Goal: Task Accomplishment & Management: Manage account settings

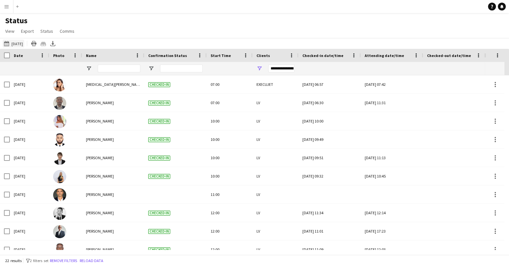
click at [6, 45] on app-icon "[DATE] to [DATE]" at bounding box center [8, 43] width 8 height 5
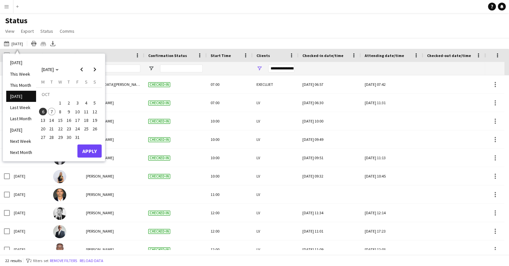
click at [52, 112] on span "7" at bounding box center [52, 112] width 8 height 8
click at [87, 151] on button "Apply" at bounding box center [89, 151] width 24 height 13
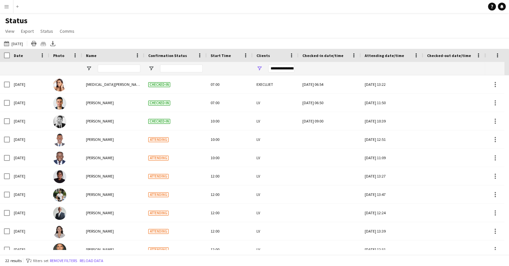
click at [3, 6] on button "Menu" at bounding box center [6, 6] width 13 height 13
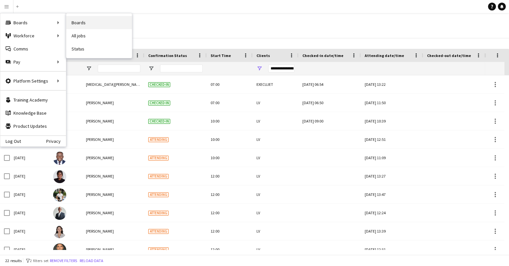
click at [79, 24] on link "Boards" at bounding box center [99, 22] width 66 height 13
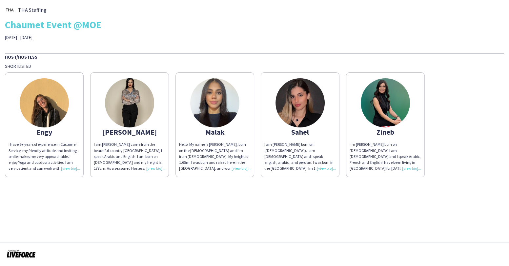
click at [294, 114] on img at bounding box center [299, 102] width 49 height 49
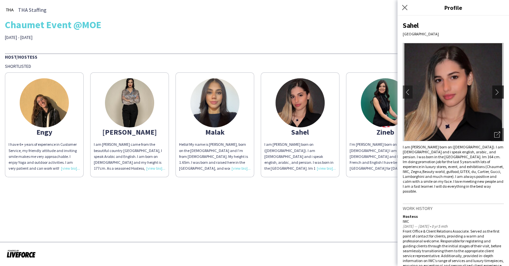
click at [494, 95] on app-icon "chevron-right" at bounding box center [498, 92] width 9 height 6
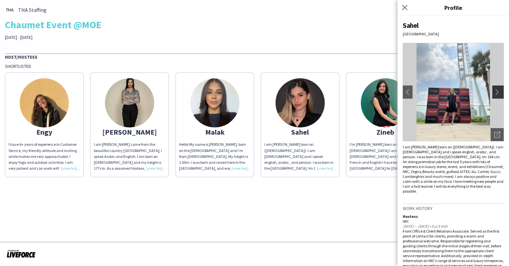
click at [494, 95] on app-icon "chevron-right" at bounding box center [498, 92] width 9 height 6
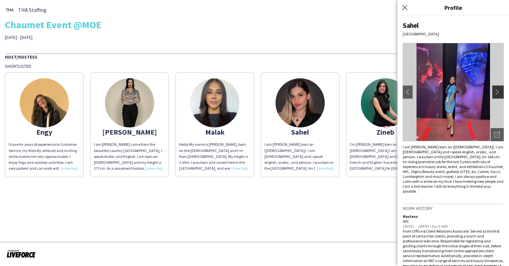
click at [494, 95] on app-icon "chevron-right" at bounding box center [498, 92] width 9 height 6
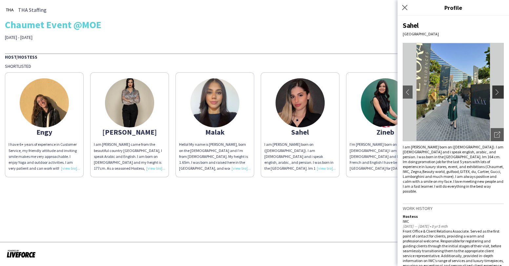
click at [494, 95] on app-icon "chevron-right" at bounding box center [498, 92] width 9 height 6
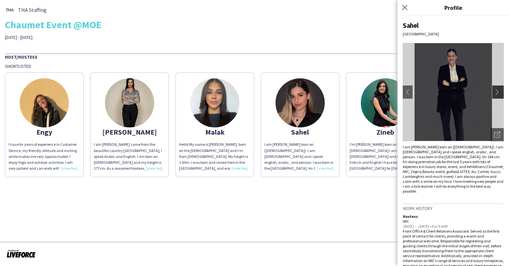
click at [494, 95] on app-icon "chevron-right" at bounding box center [498, 92] width 9 height 6
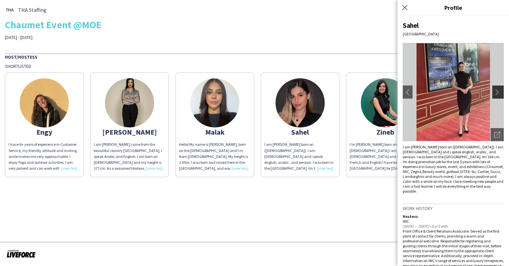
click at [494, 94] on app-icon "chevron-right" at bounding box center [498, 92] width 9 height 6
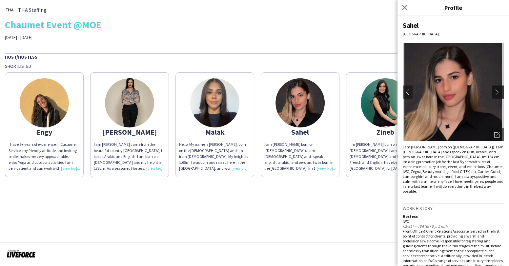
click at [494, 94] on app-icon "chevron-right" at bounding box center [498, 92] width 9 height 6
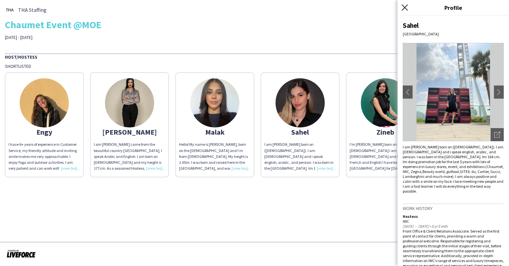
click at [405, 9] on icon "Close pop-in" at bounding box center [404, 7] width 6 height 6
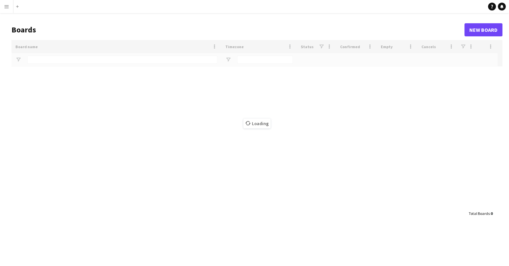
type input "*****"
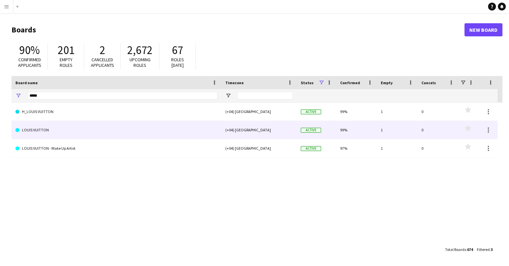
click at [44, 130] on link "LOUIS VUITTON" at bounding box center [116, 130] width 202 height 18
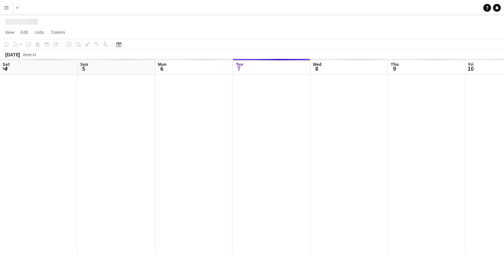
scroll to position [0, 157]
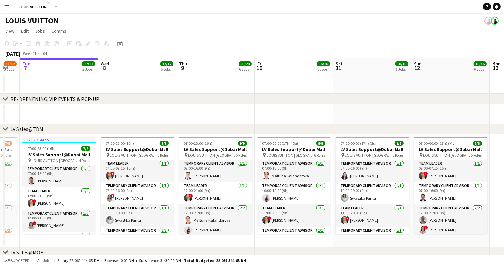
drag, startPoint x: 275, startPoint y: 111, endPoint x: 39, endPoint y: 102, distance: 235.6
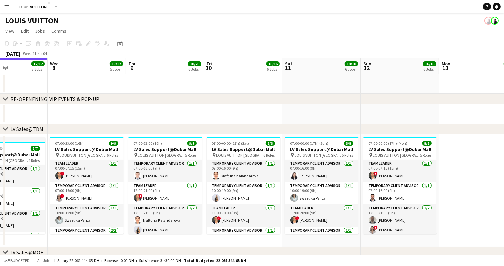
drag, startPoint x: 352, startPoint y: 110, endPoint x: 122, endPoint y: 99, distance: 230.7
drag, startPoint x: 437, startPoint y: 104, endPoint x: 115, endPoint y: 86, distance: 322.8
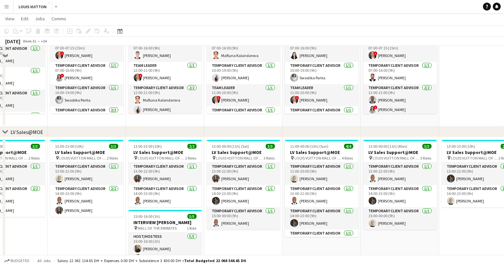
scroll to position [0, 0]
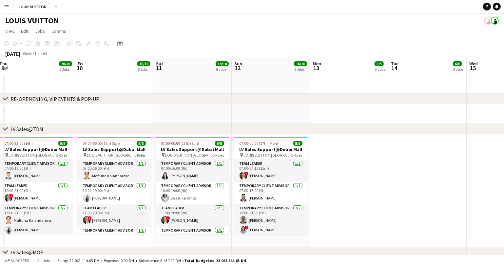
drag, startPoint x: 418, startPoint y: 113, endPoint x: 154, endPoint y: 115, distance: 263.6
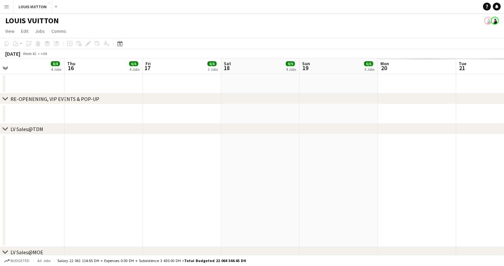
drag, startPoint x: 349, startPoint y: 143, endPoint x: 9, endPoint y: 169, distance: 341.4
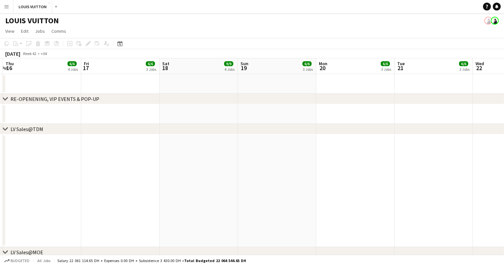
drag, startPoint x: 349, startPoint y: 146, endPoint x: 0, endPoint y: 169, distance: 349.6
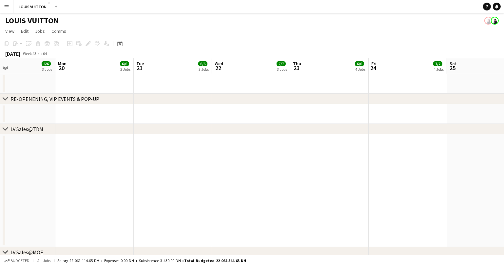
drag, startPoint x: 378, startPoint y: 142, endPoint x: 21, endPoint y: 166, distance: 357.8
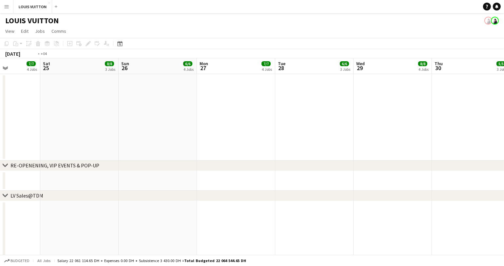
drag, startPoint x: 281, startPoint y: 143, endPoint x: 36, endPoint y: 146, distance: 245.6
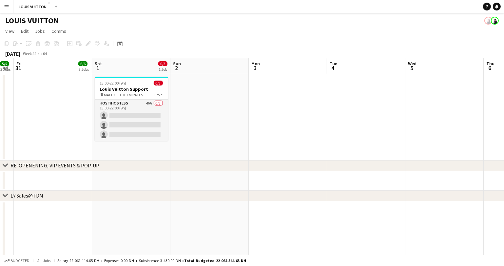
drag, startPoint x: 449, startPoint y: 149, endPoint x: 337, endPoint y: 150, distance: 111.8
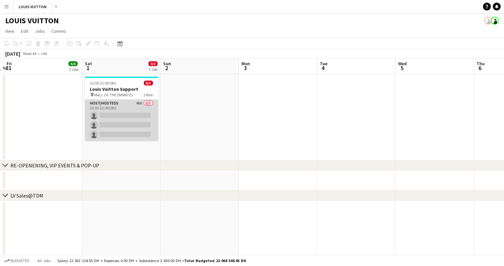
click at [117, 135] on app-card-role "Host/Hostess 46A 0/3 13:00-22:00 (9h) single-neutral-actions single-neutral-act…" at bounding box center [121, 120] width 73 height 41
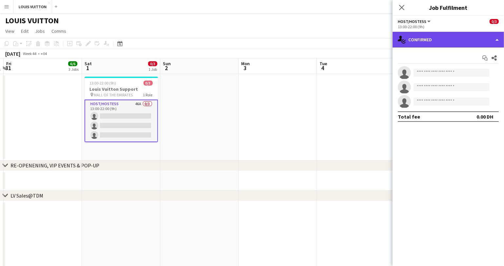
click at [485, 45] on div "single-neutral-actions-check-2 Confirmed" at bounding box center [448, 40] width 111 height 16
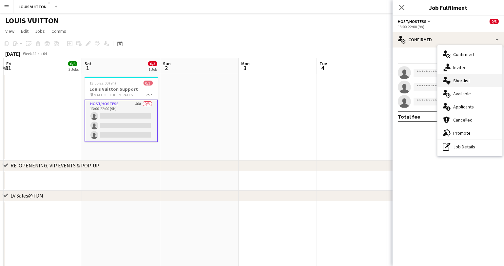
click at [469, 82] on span "Shortlist" at bounding box center [461, 81] width 17 height 6
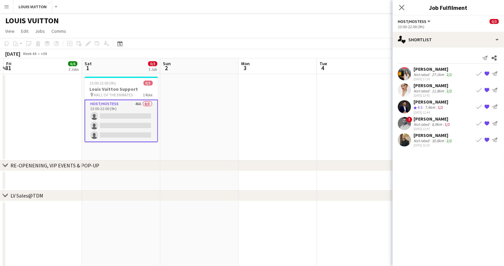
click at [424, 121] on div "Nour Kalaji" at bounding box center [433, 119] width 38 height 6
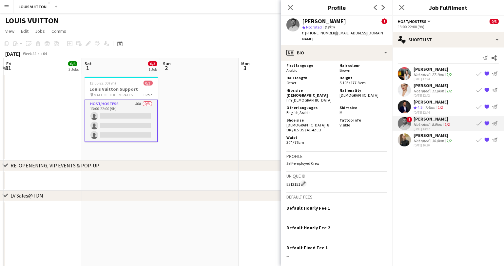
scroll to position [475, 0]
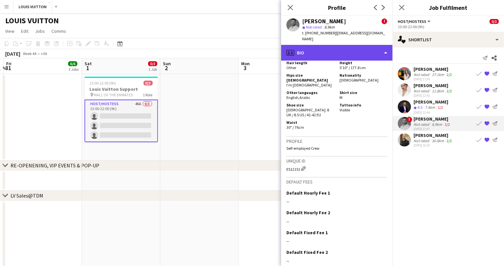
click at [328, 47] on div "profile Bio" at bounding box center [336, 53] width 111 height 16
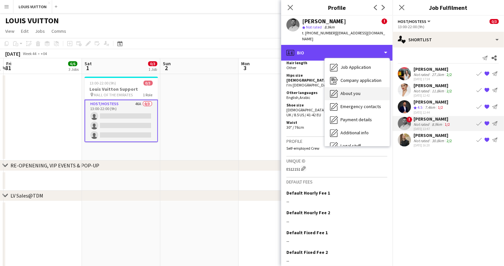
scroll to position [48, 0]
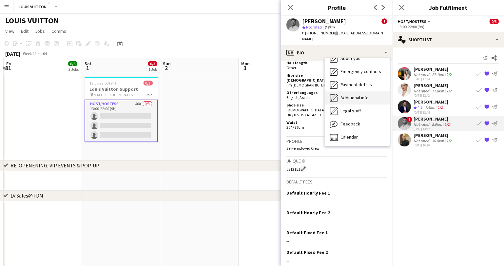
click at [352, 95] on span "Additional info" at bounding box center [355, 98] width 28 height 6
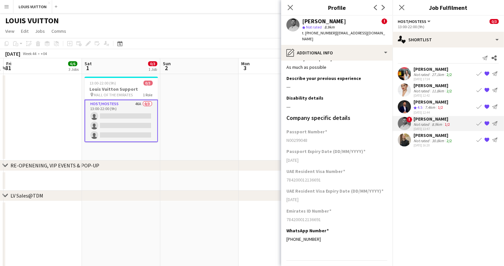
scroll to position [0, 0]
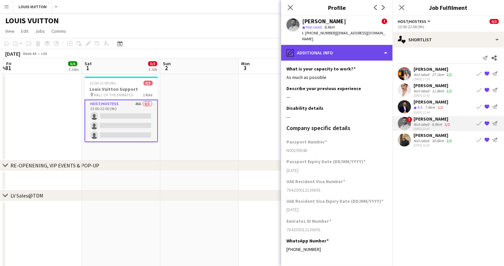
click at [384, 45] on div "pencil4 Additional info" at bounding box center [336, 53] width 111 height 16
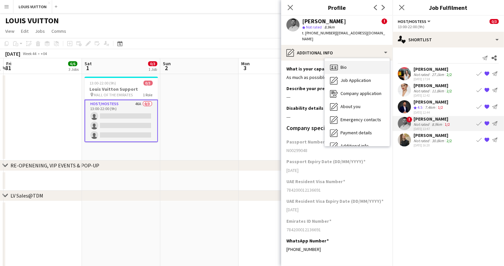
click at [343, 64] on span "Bio" at bounding box center [344, 67] width 6 height 6
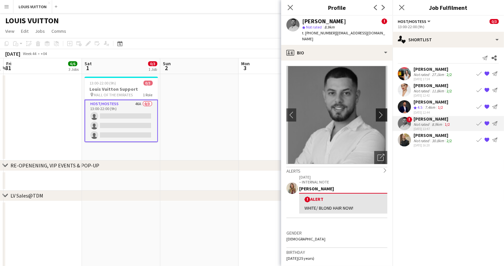
click at [378, 111] on app-icon "chevron-right" at bounding box center [383, 114] width 10 height 7
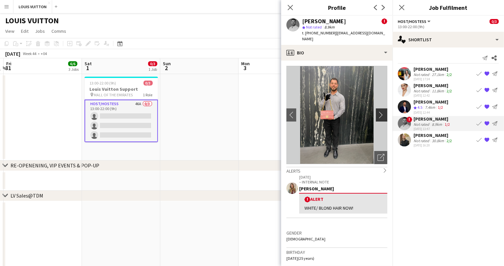
click at [378, 111] on app-icon "chevron-right" at bounding box center [383, 114] width 10 height 7
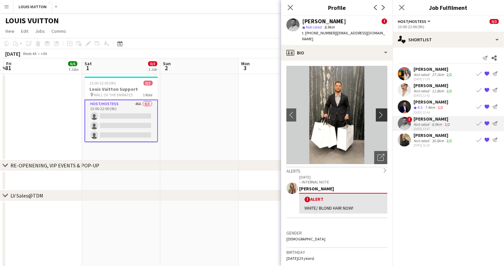
click at [378, 111] on app-icon "chevron-right" at bounding box center [383, 114] width 10 height 7
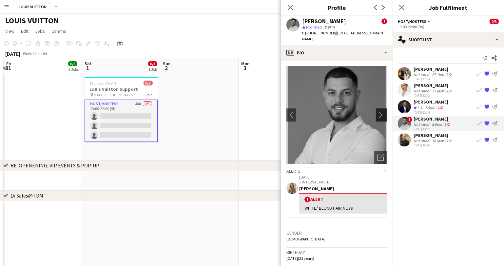
click at [378, 111] on app-icon "chevron-right" at bounding box center [383, 114] width 10 height 7
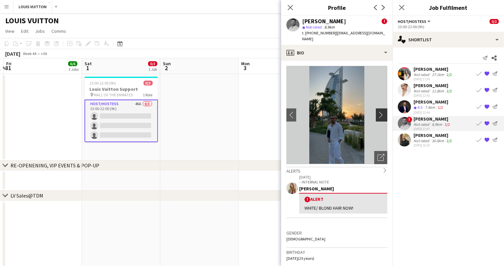
click at [378, 111] on app-icon "chevron-right" at bounding box center [383, 114] width 10 height 7
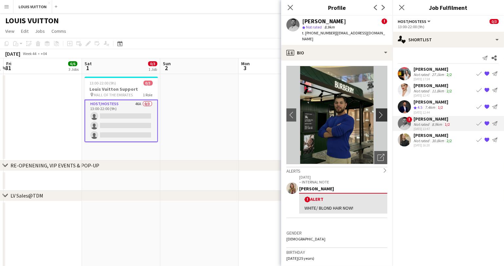
click at [378, 111] on app-icon "chevron-right" at bounding box center [383, 114] width 10 height 7
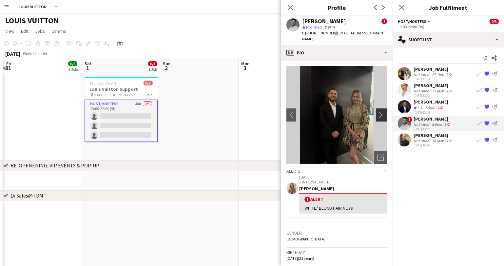
click at [380, 111] on app-icon "chevron-right" at bounding box center [383, 114] width 10 height 7
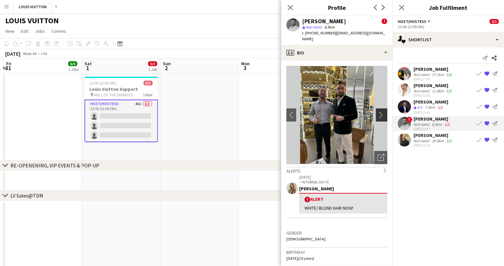
click at [380, 111] on app-icon "chevron-right" at bounding box center [383, 114] width 10 height 7
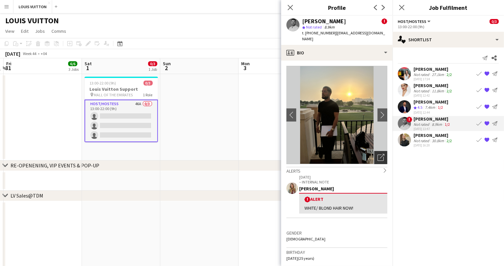
click at [380, 154] on icon at bounding box center [382, 156] width 5 height 5
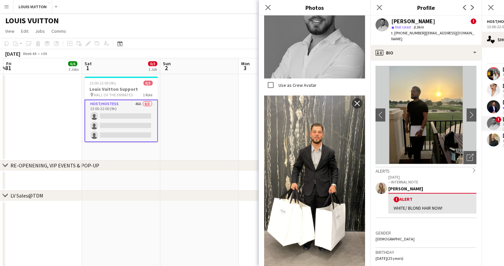
scroll to position [940, 0]
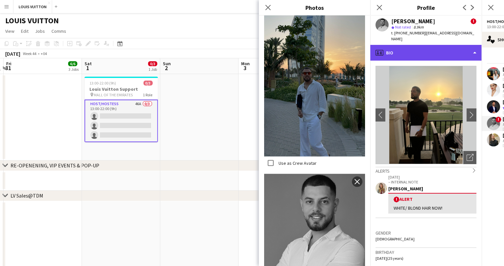
click at [411, 45] on div "profile Bio" at bounding box center [425, 53] width 111 height 16
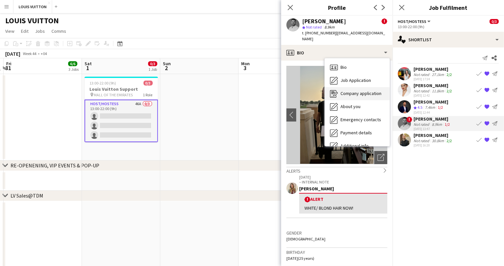
click at [352, 90] on span "Company application" at bounding box center [361, 93] width 41 height 6
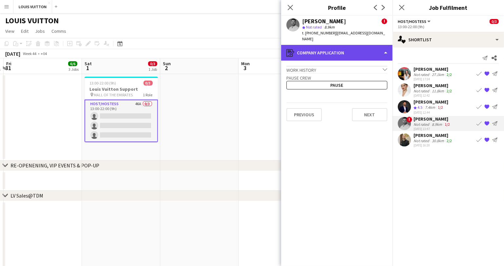
click at [366, 50] on div "register Company application" at bounding box center [336, 53] width 111 height 16
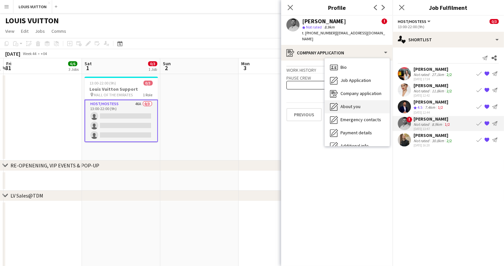
click at [357, 104] on span "About you" at bounding box center [351, 107] width 20 height 6
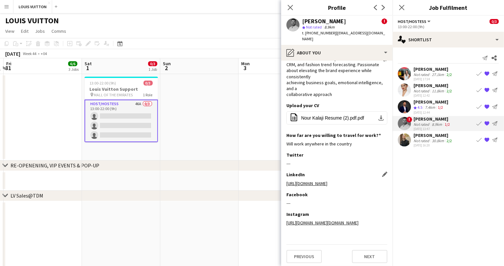
scroll to position [0, 0]
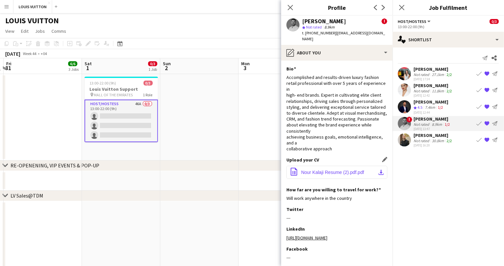
click at [360, 173] on span "Nour Kalaji Resume (2).pdf.pdf" at bounding box center [332, 172] width 63 height 5
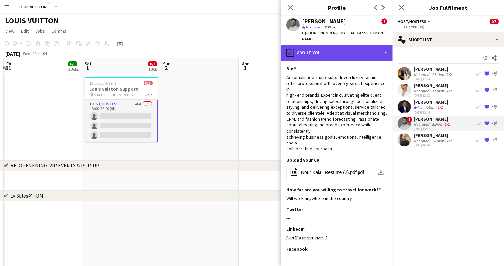
click at [381, 45] on div "pencil4 About you" at bounding box center [336, 53] width 111 height 16
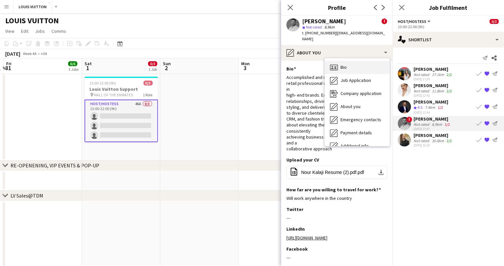
click at [351, 61] on div "Bio Bio" at bounding box center [357, 67] width 65 height 13
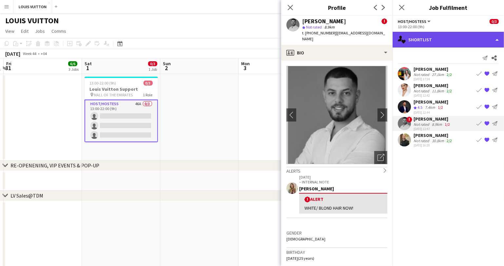
click at [493, 42] on div "single-neutral-actions-heart Shortlist" at bounding box center [448, 40] width 111 height 16
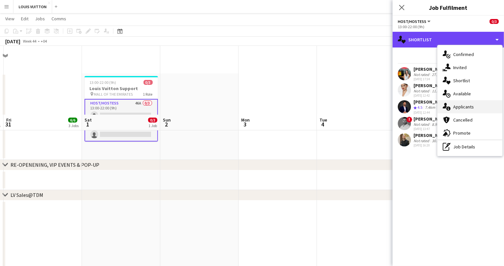
scroll to position [131, 0]
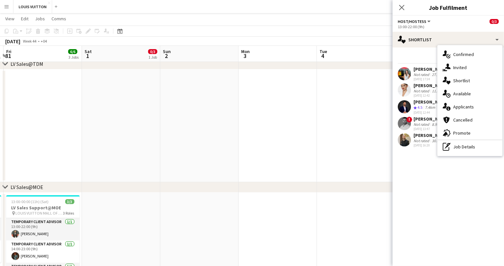
click at [430, 176] on mat-expansion-panel "heart Shortlist Send notification Share Mariam Ammary Not rated 27.1km 2/2 16-0…" at bounding box center [448, 157] width 111 height 219
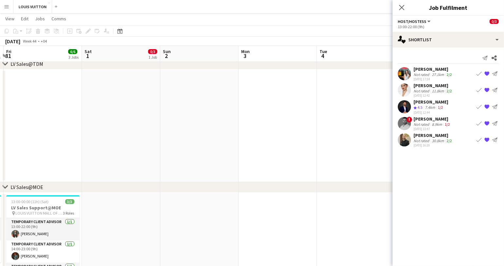
click at [423, 123] on div "Not rated" at bounding box center [422, 124] width 17 height 5
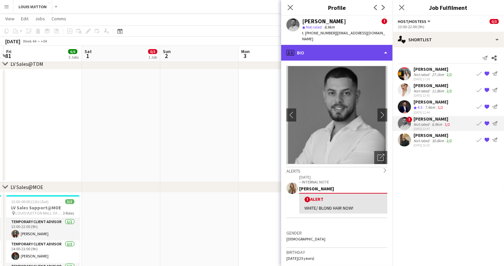
click at [368, 47] on div "profile Bio" at bounding box center [336, 53] width 111 height 16
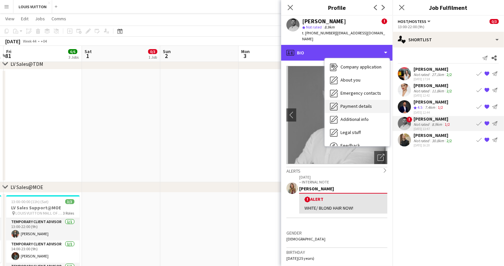
scroll to position [48, 0]
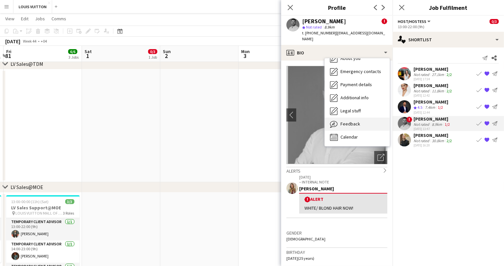
click at [350, 121] on span "Feedback" at bounding box center [351, 124] width 20 height 6
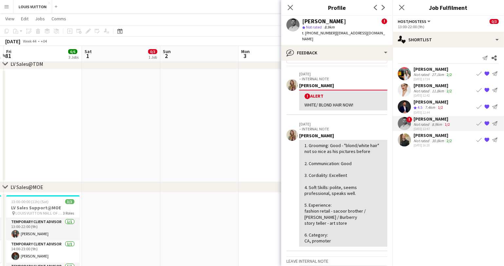
scroll to position [0, 0]
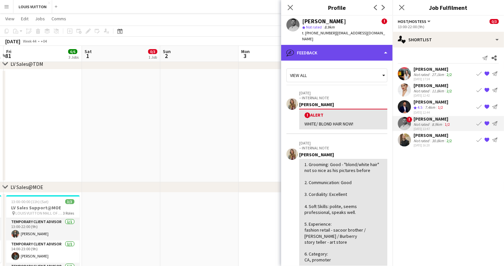
click at [377, 45] on div "bubble-pencil Feedback" at bounding box center [336, 53] width 111 height 16
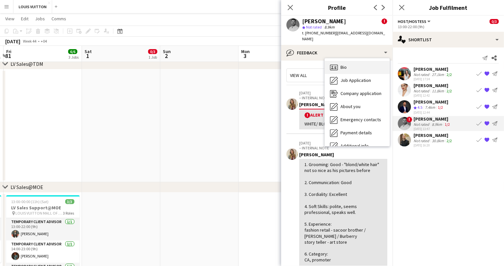
click at [342, 64] on span "Bio" at bounding box center [344, 67] width 6 height 6
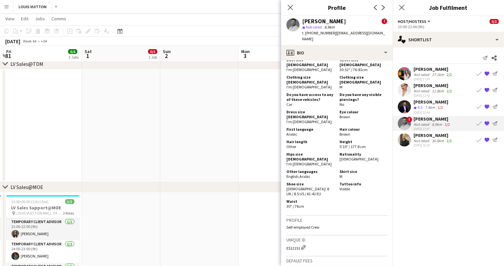
scroll to position [396, 0]
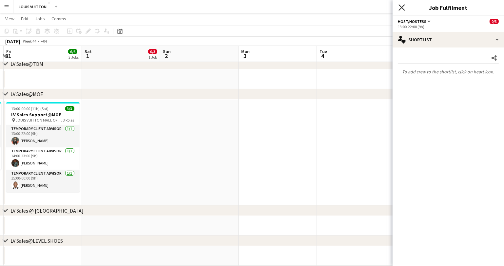
click at [405, 6] on icon "Close pop-in" at bounding box center [402, 7] width 6 height 6
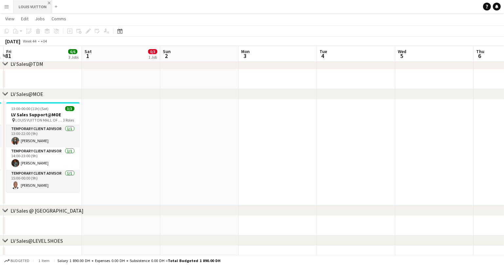
click at [48, 3] on app-icon "Close" at bounding box center [49, 3] width 3 height 3
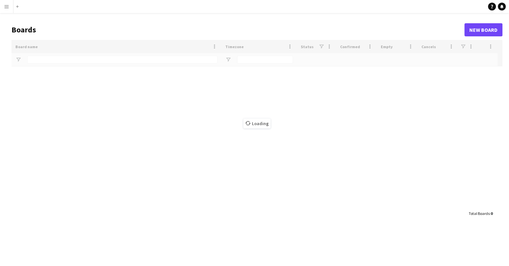
type input "*****"
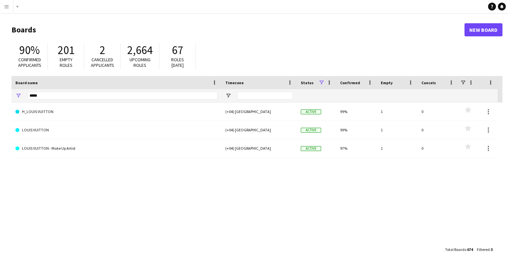
click at [8, 6] on app-icon "Menu" at bounding box center [6, 6] width 5 height 5
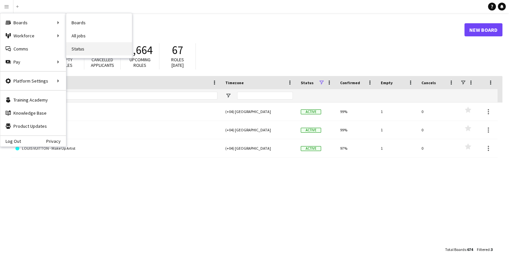
click at [78, 53] on link "Status" at bounding box center [99, 48] width 66 height 13
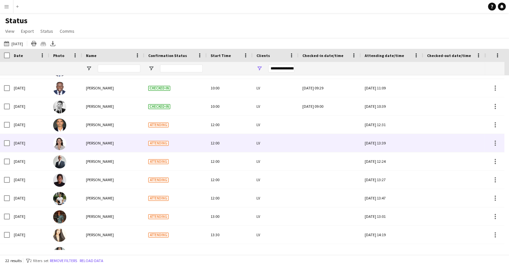
scroll to position [56, 0]
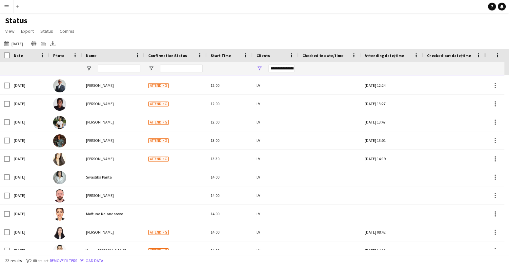
scroll to position [68, 0]
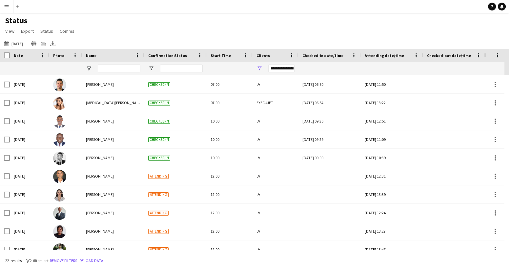
click at [9, 7] on button "Menu" at bounding box center [6, 6] width 13 height 13
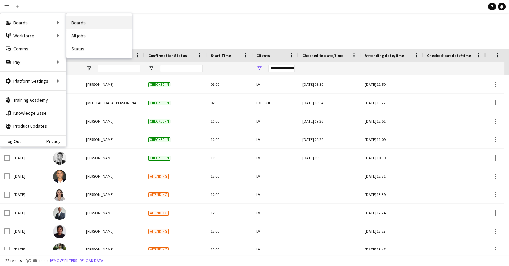
click at [86, 22] on link "Boards" at bounding box center [99, 22] width 66 height 13
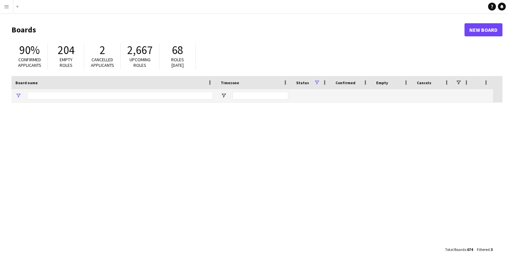
type input "*****"
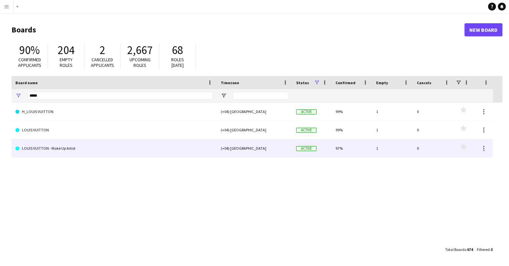
click at [45, 152] on link "LOUIS VUITTON - Make Up Artist" at bounding box center [113, 148] width 197 height 18
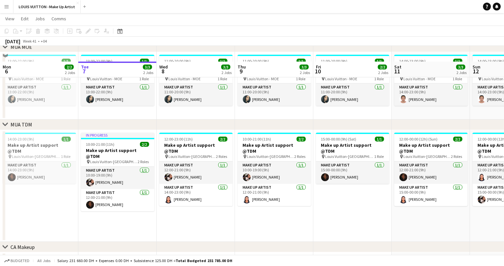
scroll to position [68, 0]
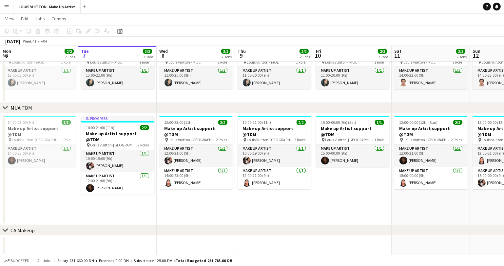
click at [7, 6] on app-icon "Menu" at bounding box center [6, 6] width 5 height 5
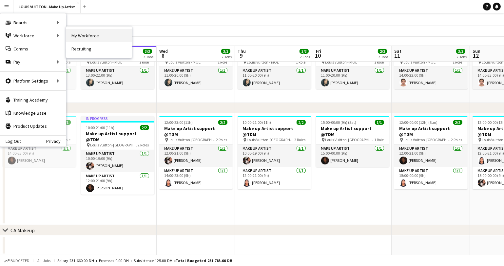
click at [104, 37] on link "My Workforce" at bounding box center [99, 35] width 66 height 13
